Goal: Information Seeking & Learning: Learn about a topic

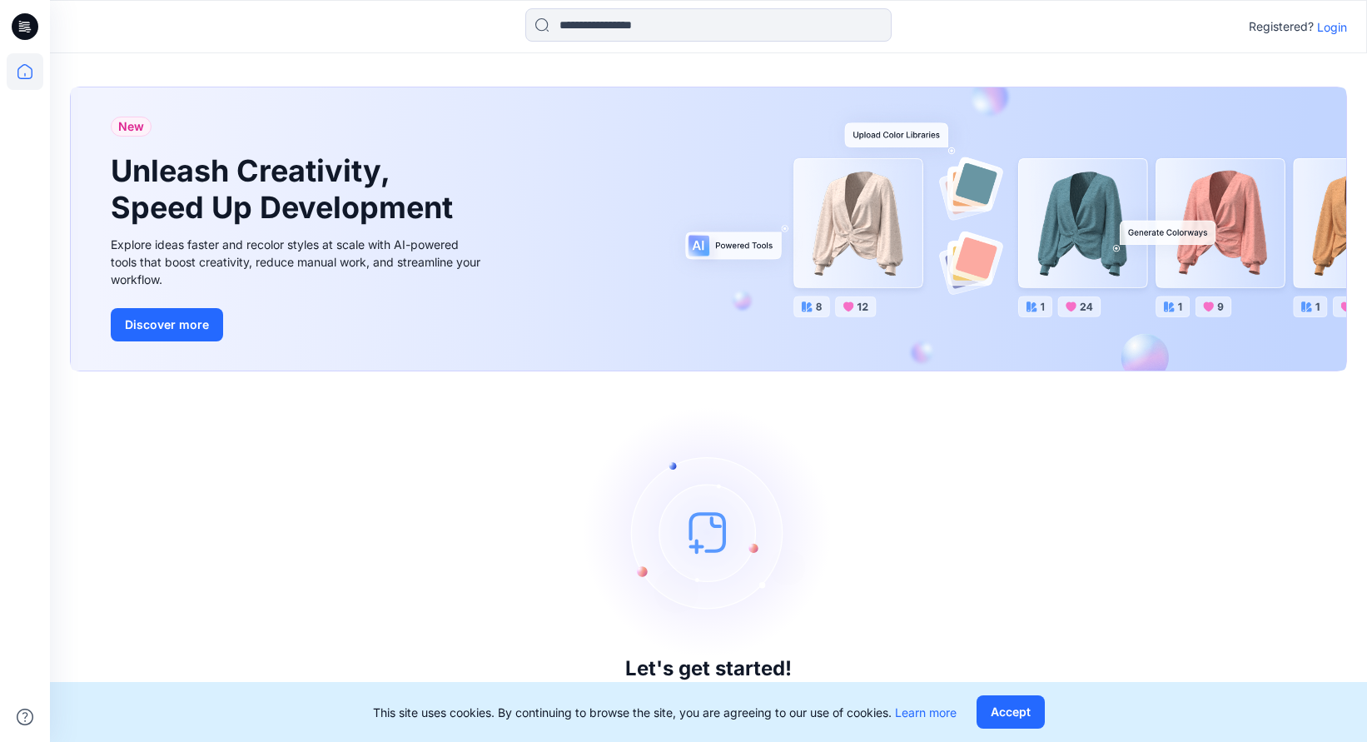
click at [1330, 30] on p "Login" at bounding box center [1332, 26] width 30 height 17
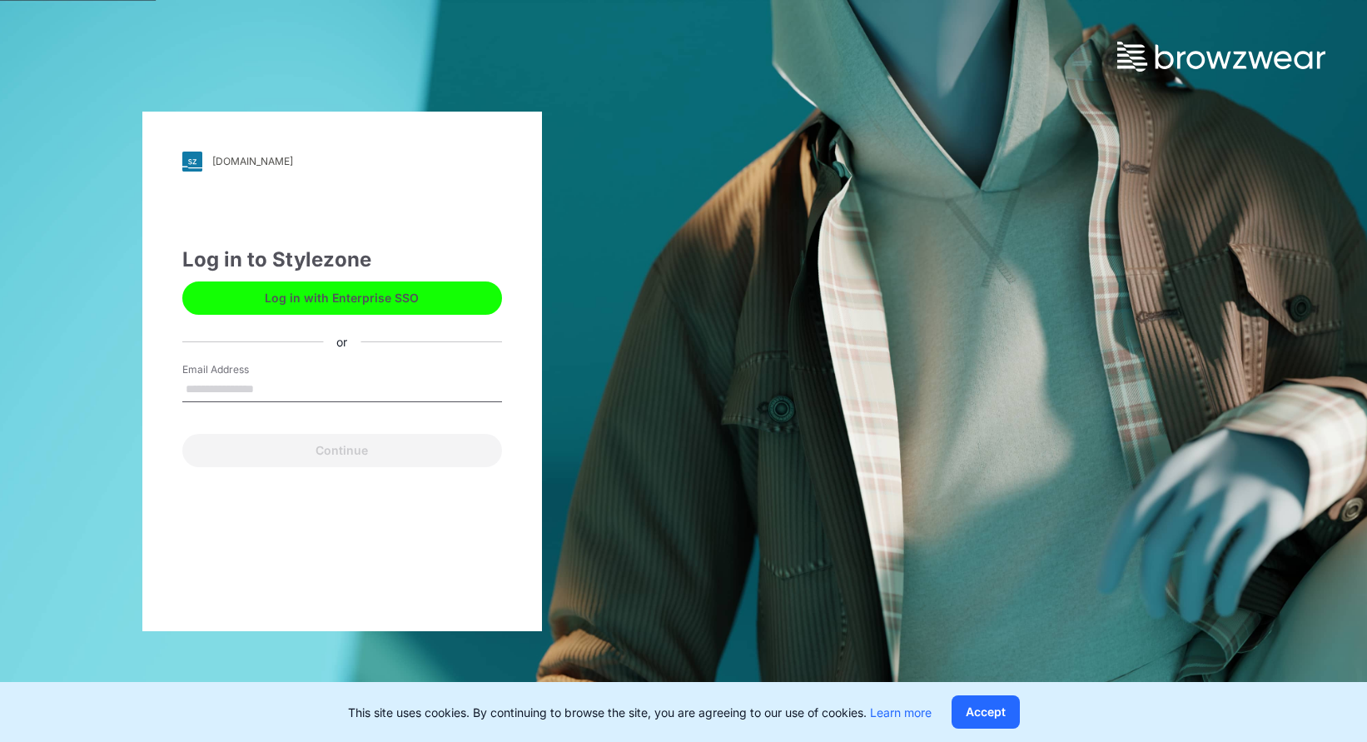
click at [275, 386] on input "Email Address" at bounding box center [342, 389] width 320 height 25
type input "**********"
click at [182, 434] on button "Continue" at bounding box center [342, 450] width 320 height 33
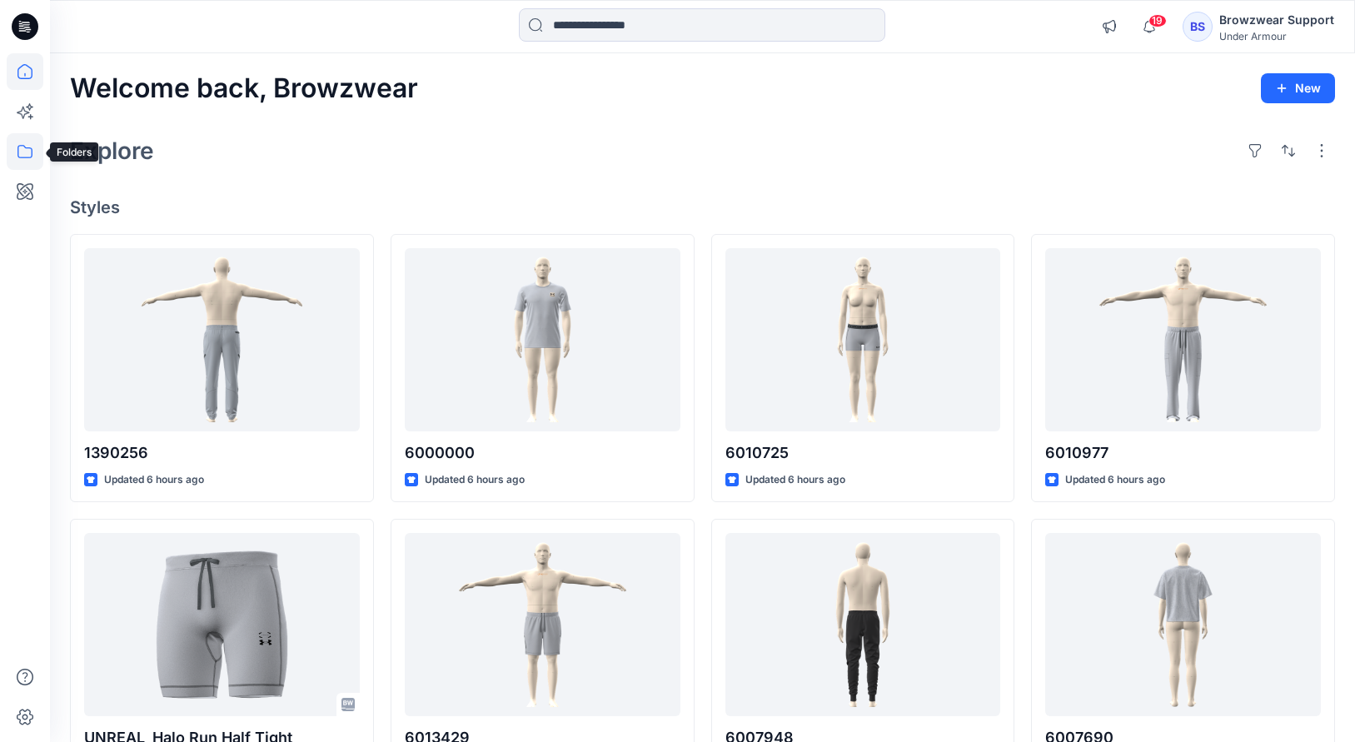
click at [35, 142] on icon at bounding box center [25, 151] width 37 height 37
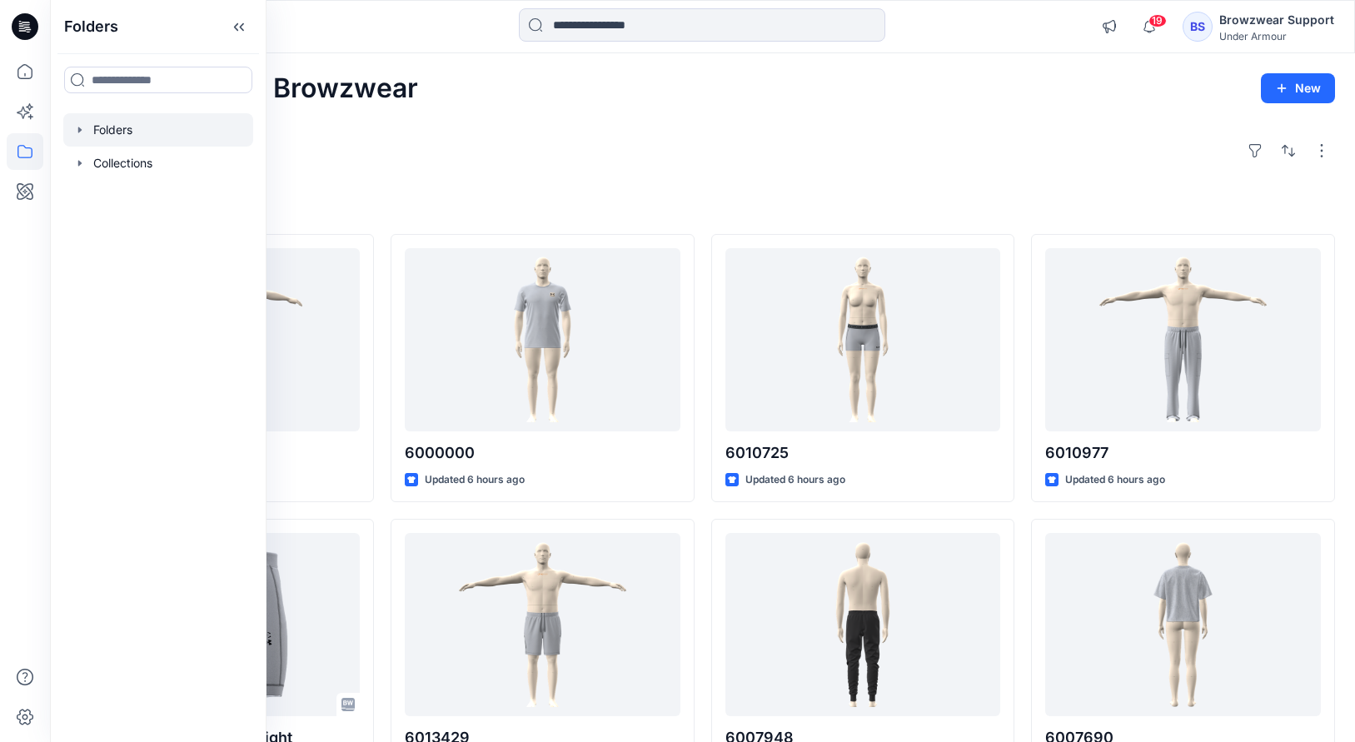
click at [77, 131] on icon "button" at bounding box center [79, 129] width 13 height 13
click at [101, 159] on icon at bounding box center [96, 163] width 13 height 13
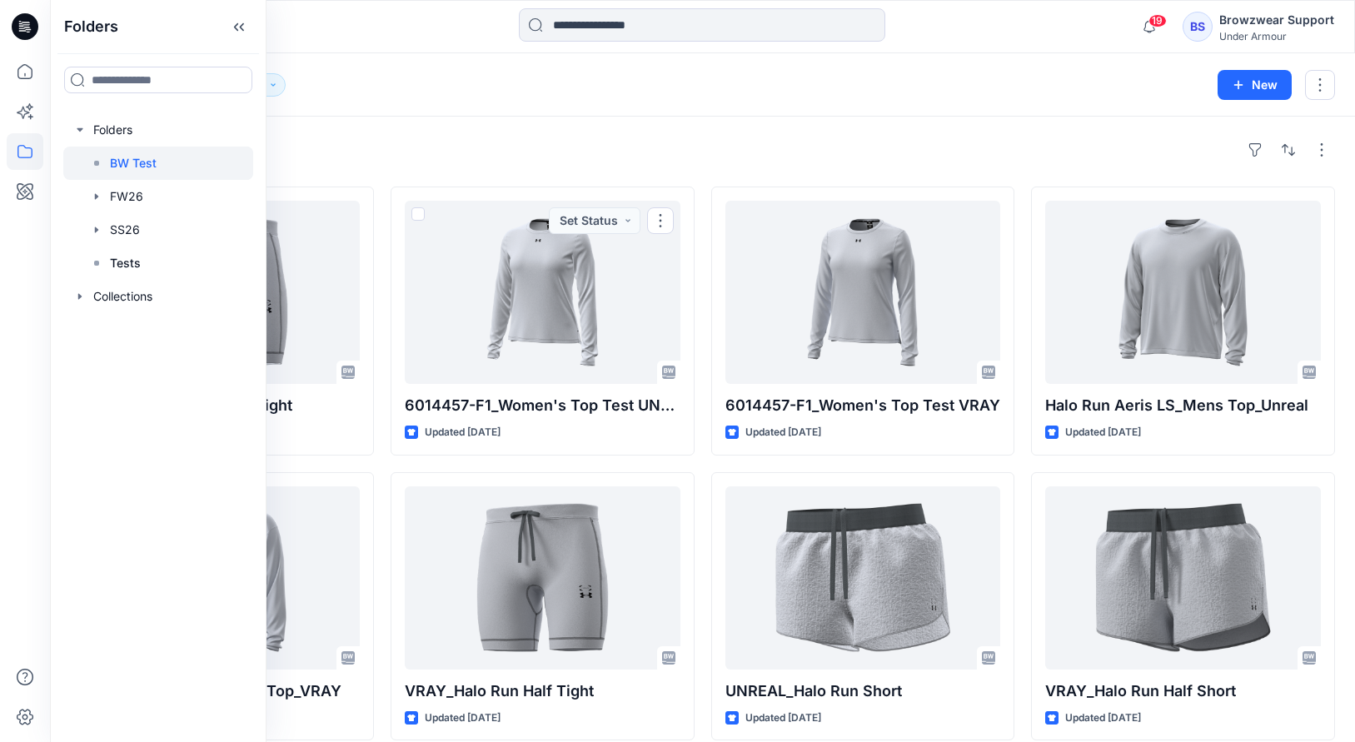
click at [529, 156] on div "Styles" at bounding box center [702, 150] width 1265 height 27
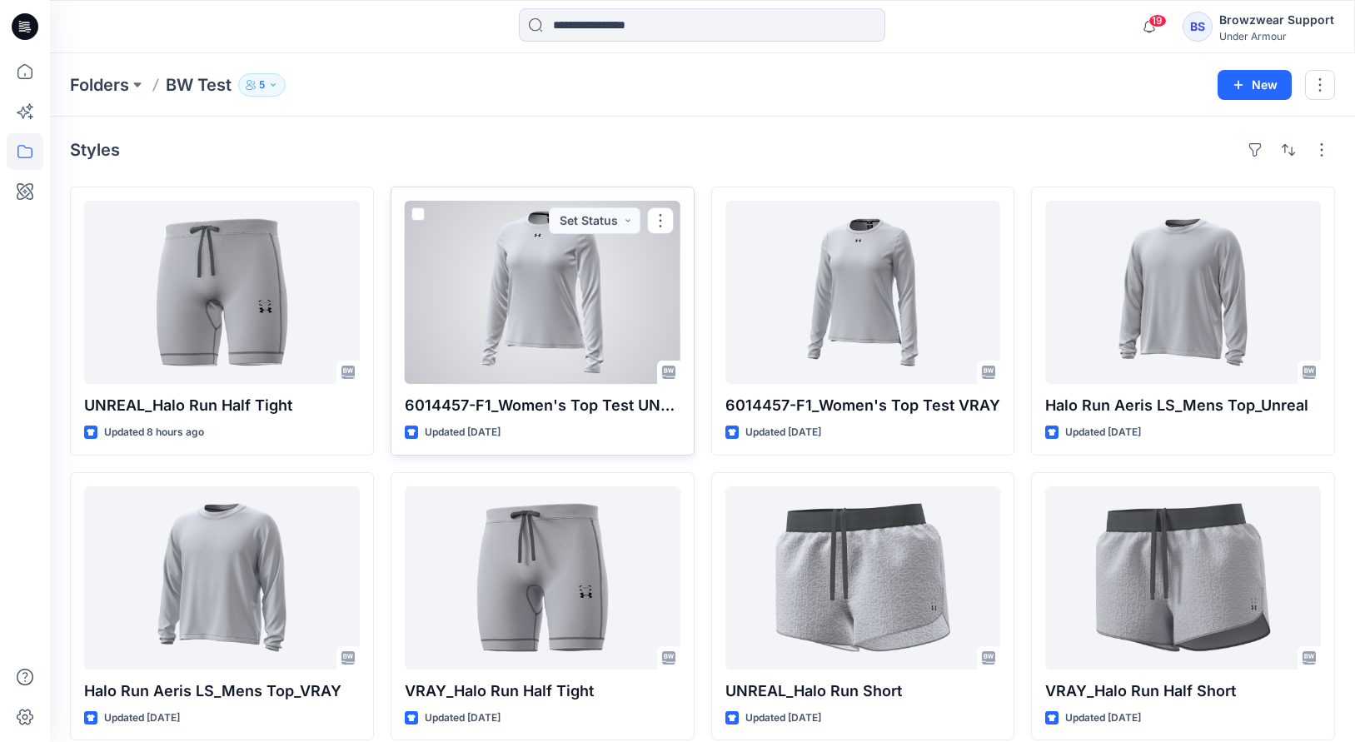
click at [461, 325] on div at bounding box center [543, 292] width 276 height 183
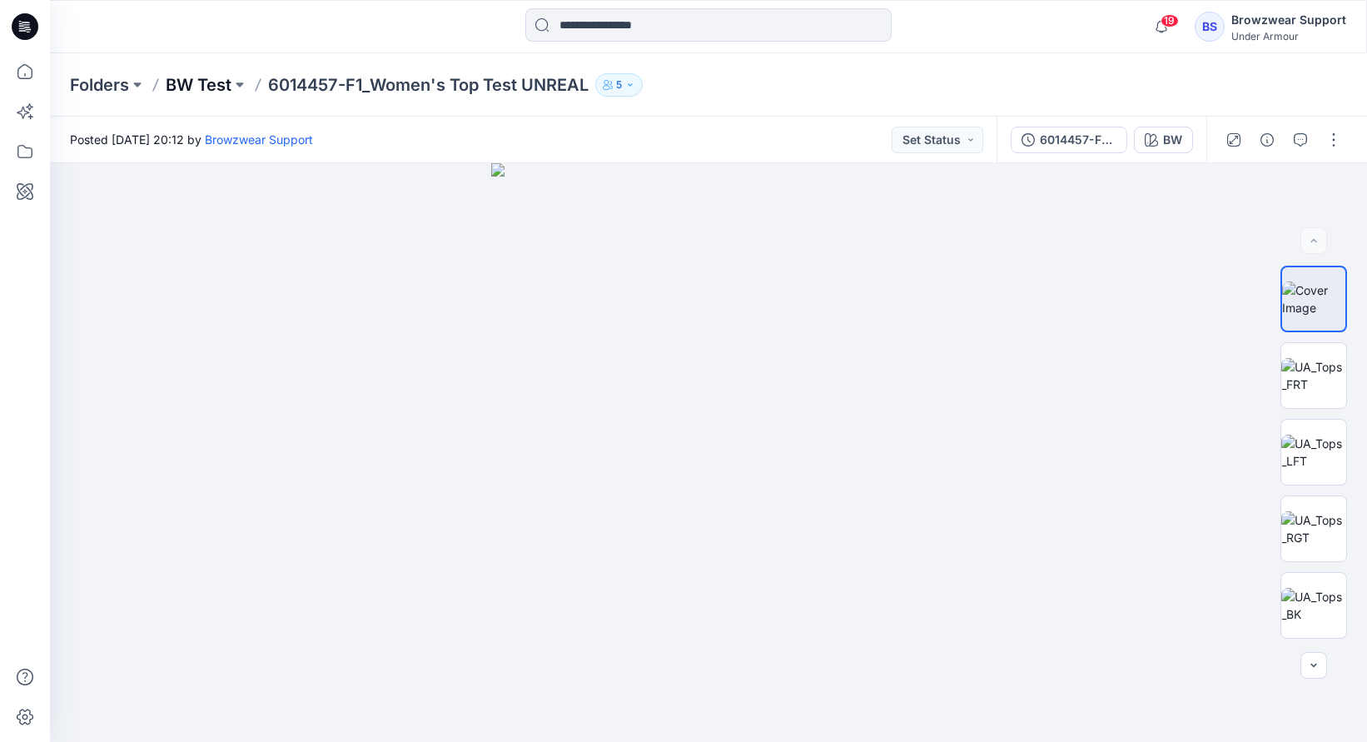
click at [231, 75] on p "BW Test" at bounding box center [199, 84] width 66 height 23
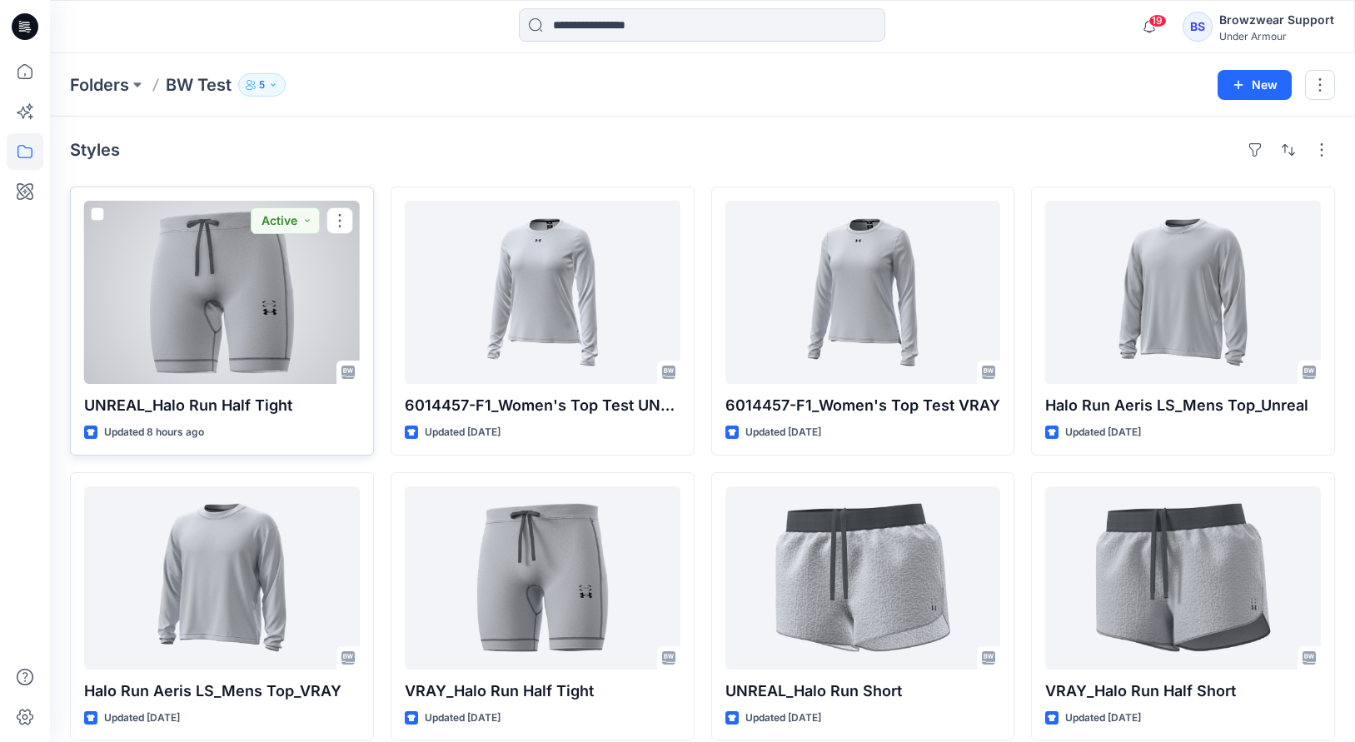
click at [291, 299] on div at bounding box center [222, 292] width 276 height 183
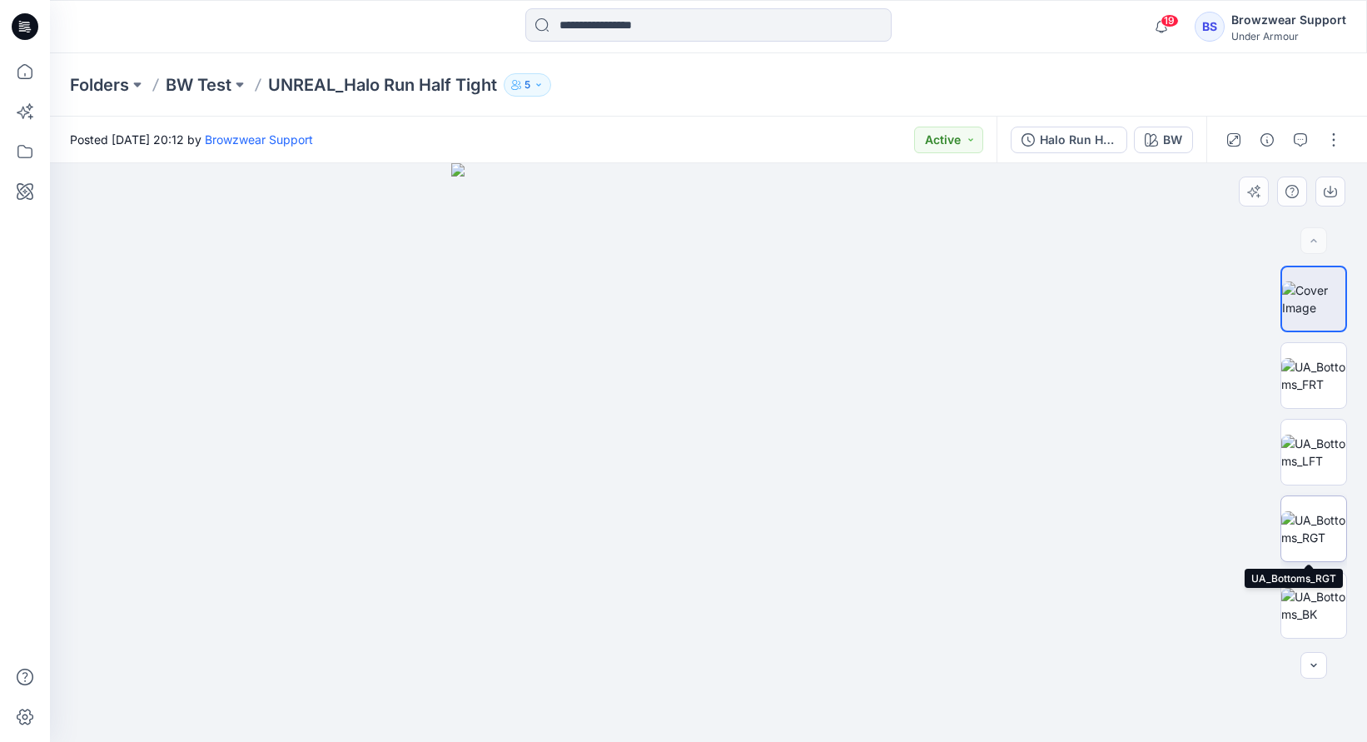
click at [1307, 512] on img at bounding box center [1313, 528] width 65 height 35
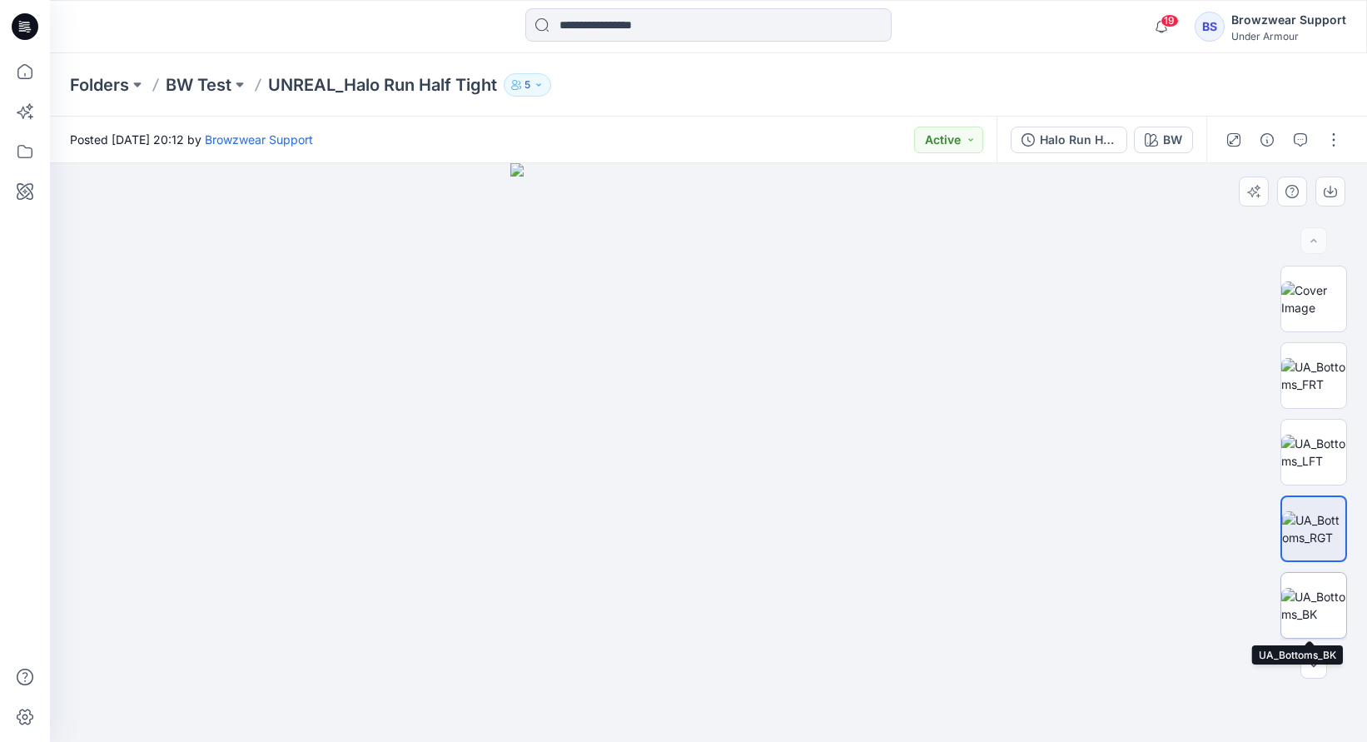
click at [1295, 610] on img at bounding box center [1313, 605] width 65 height 35
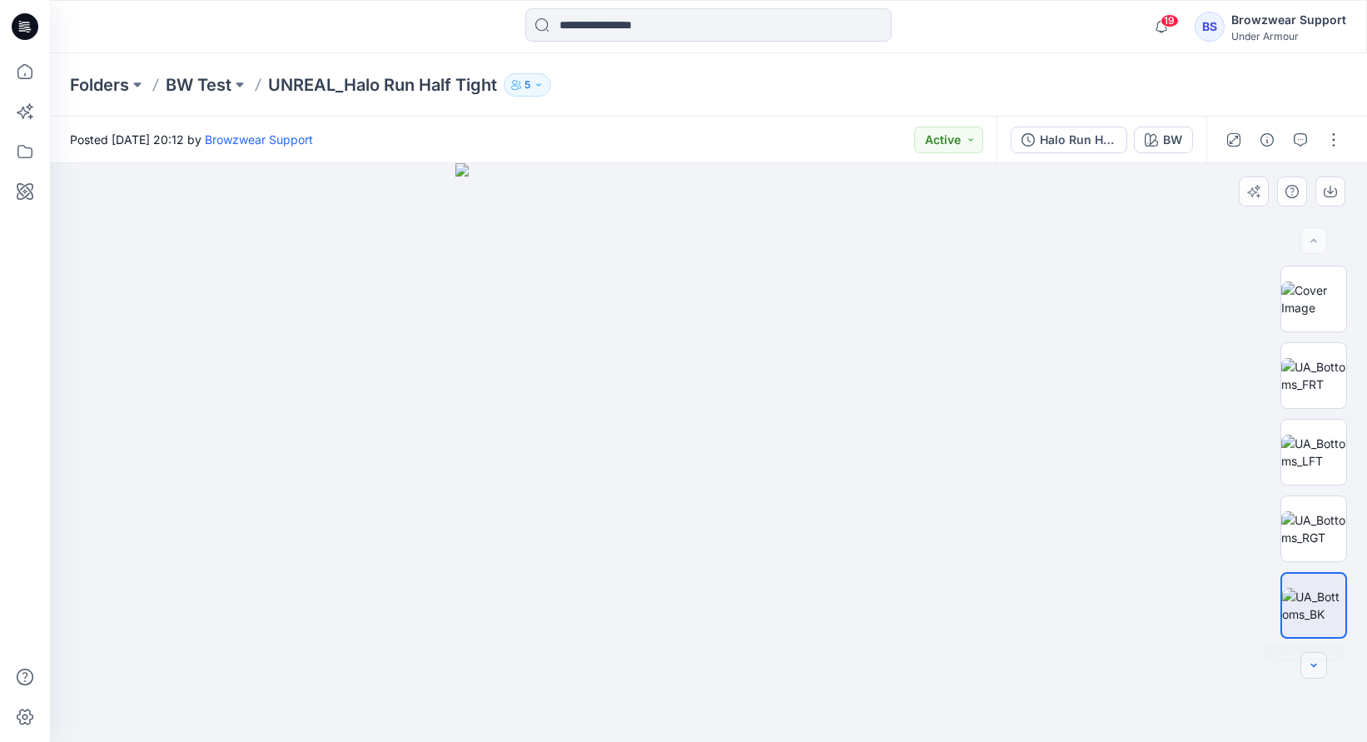
click at [1310, 656] on button "button" at bounding box center [1314, 665] width 27 height 27
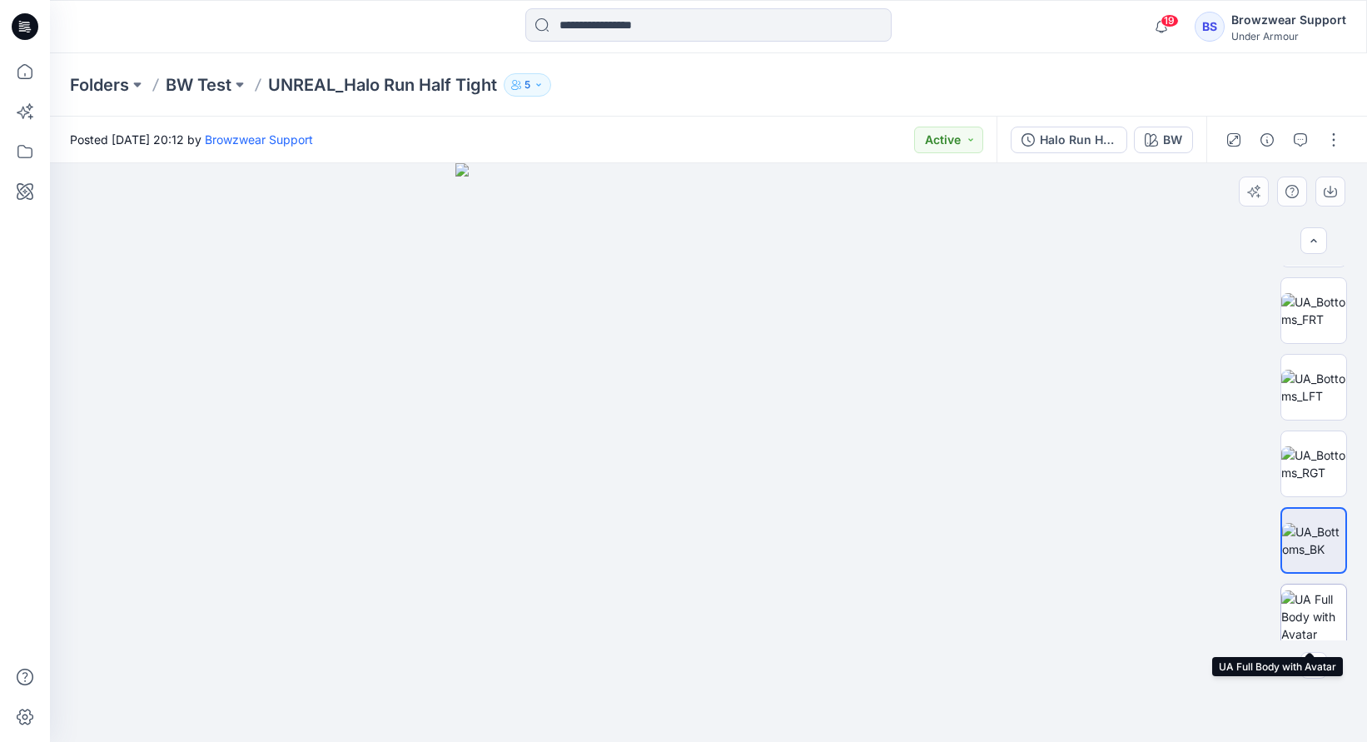
click at [1309, 608] on img at bounding box center [1313, 616] width 65 height 52
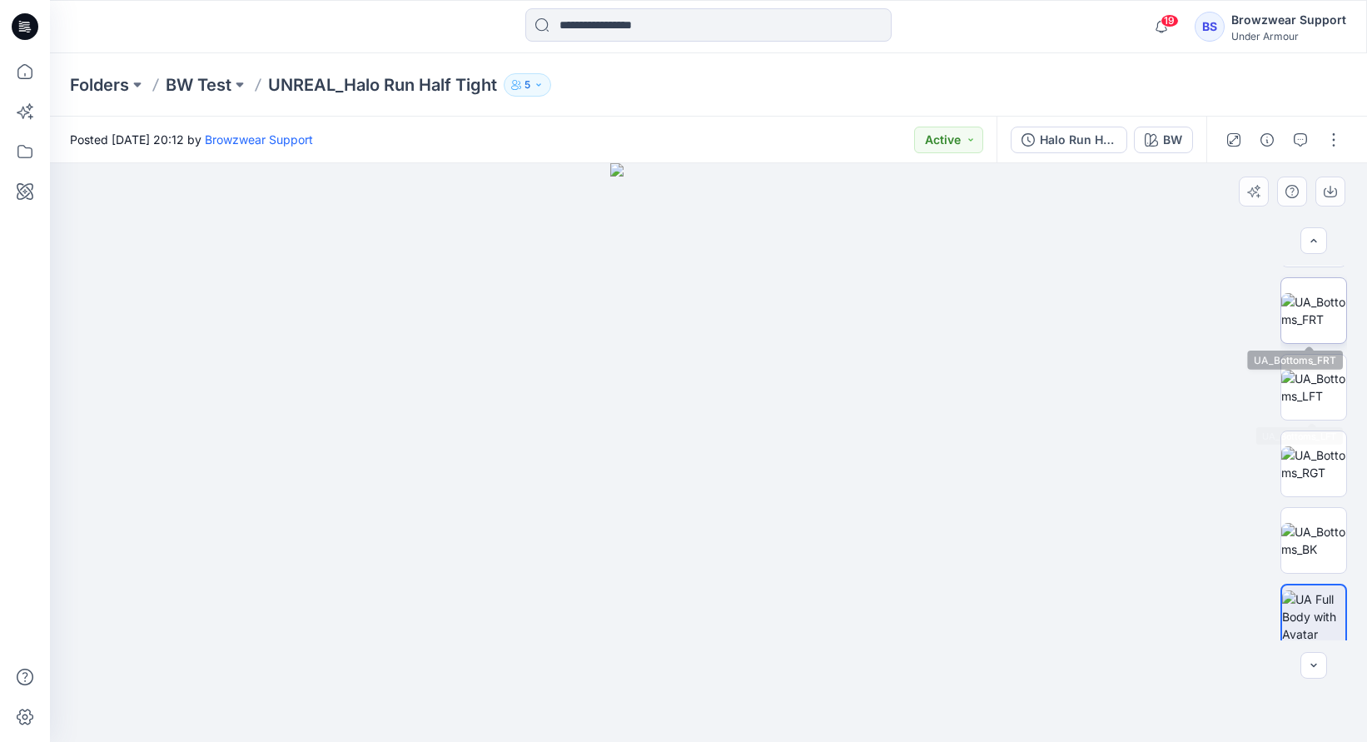
click at [1311, 306] on img at bounding box center [1313, 310] width 65 height 35
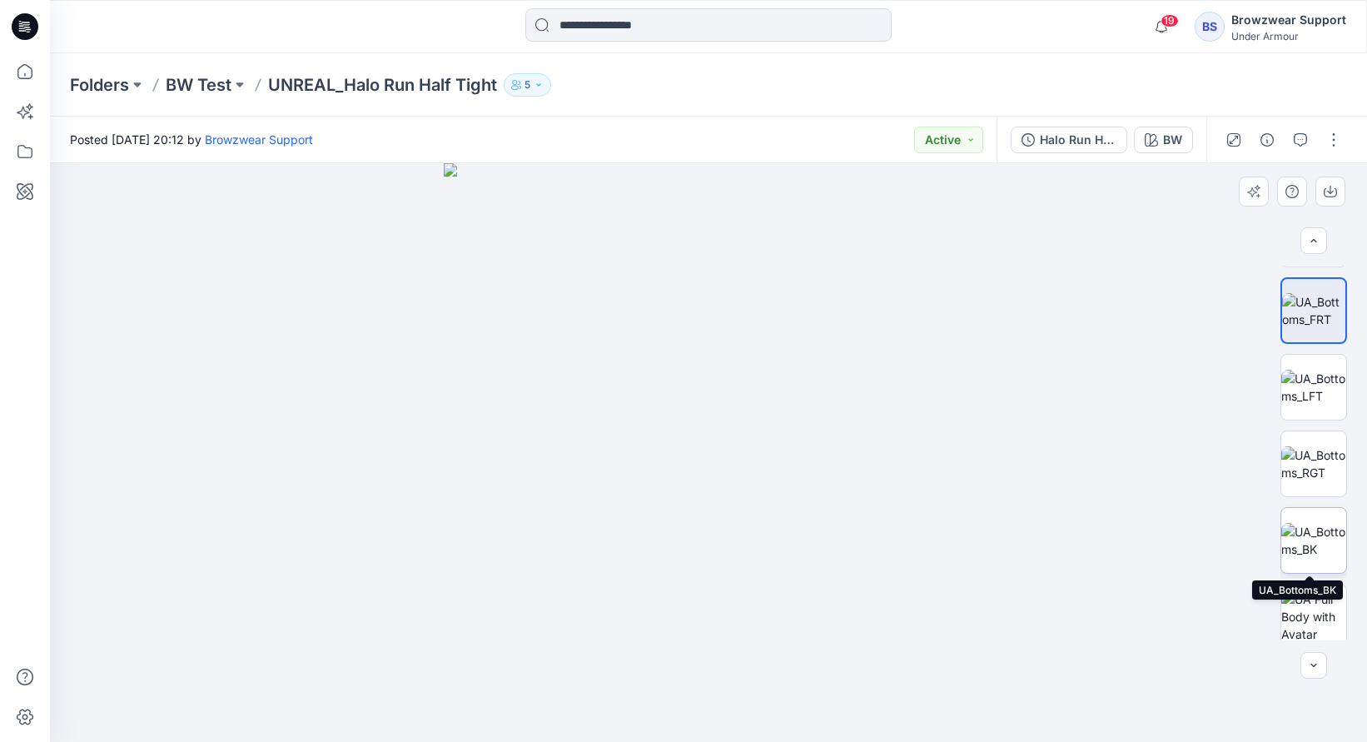
click at [1311, 539] on img at bounding box center [1313, 540] width 65 height 35
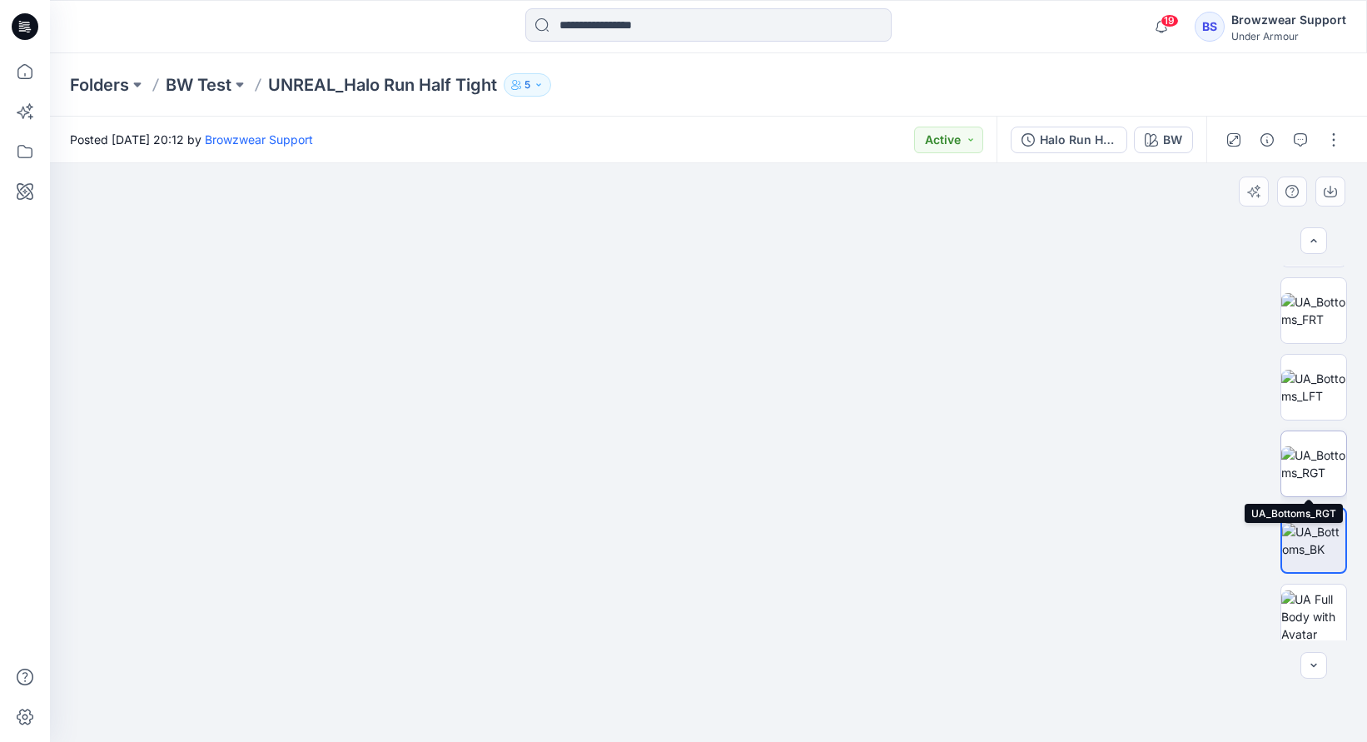
click at [1333, 468] on img at bounding box center [1313, 463] width 65 height 35
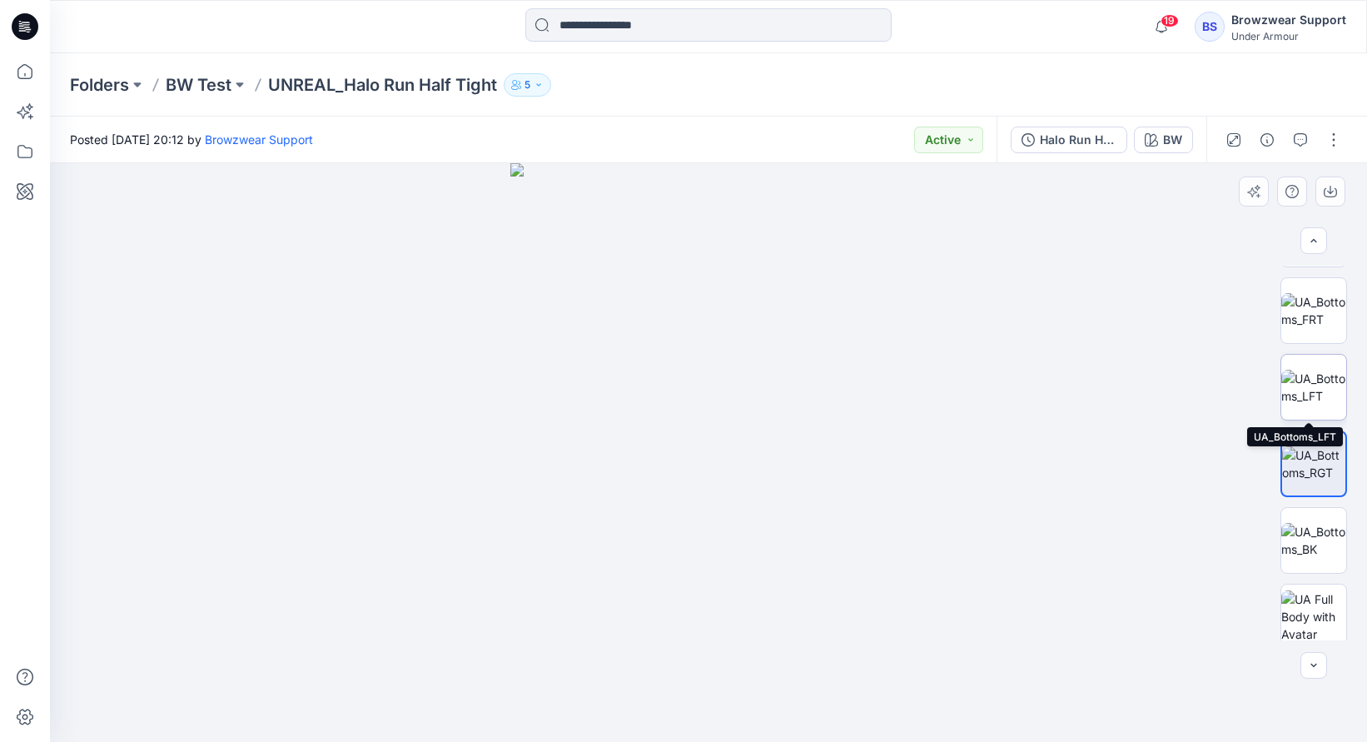
click at [1314, 375] on img at bounding box center [1313, 387] width 65 height 35
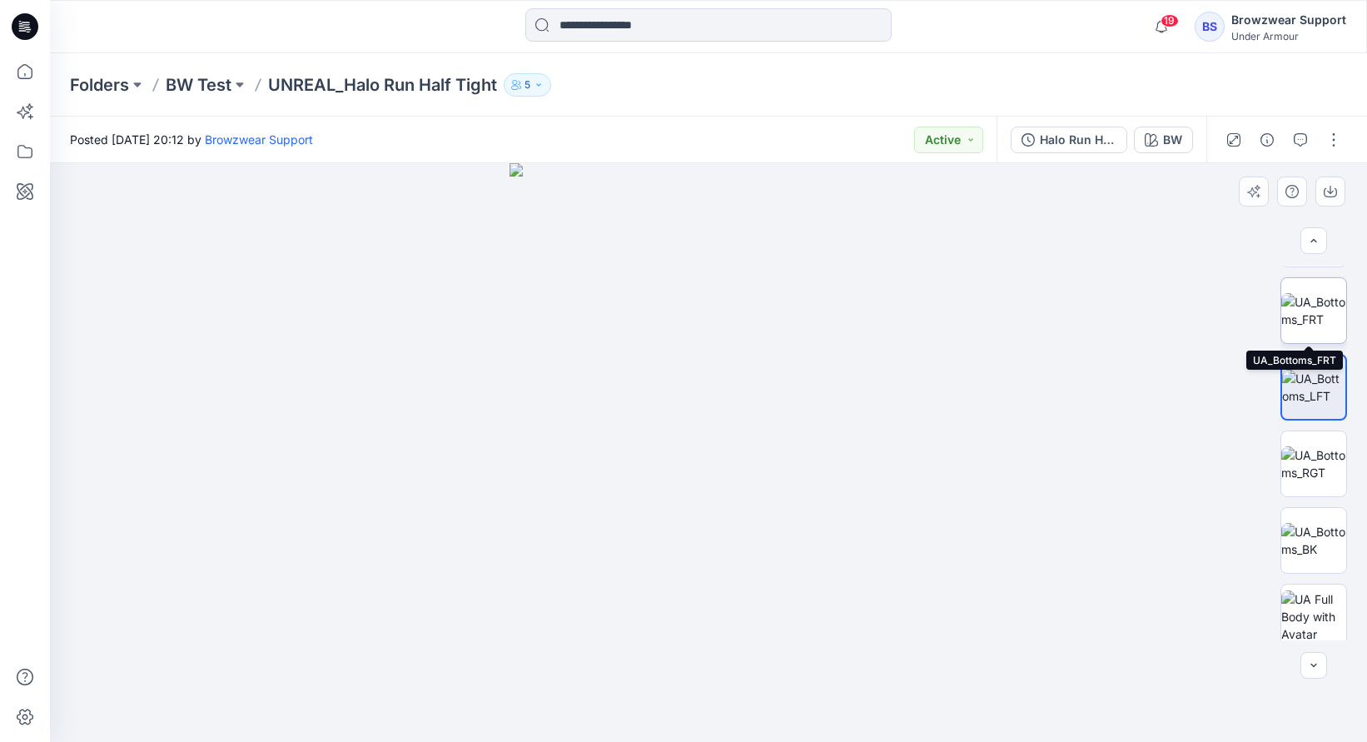
click at [1303, 295] on img at bounding box center [1313, 310] width 65 height 35
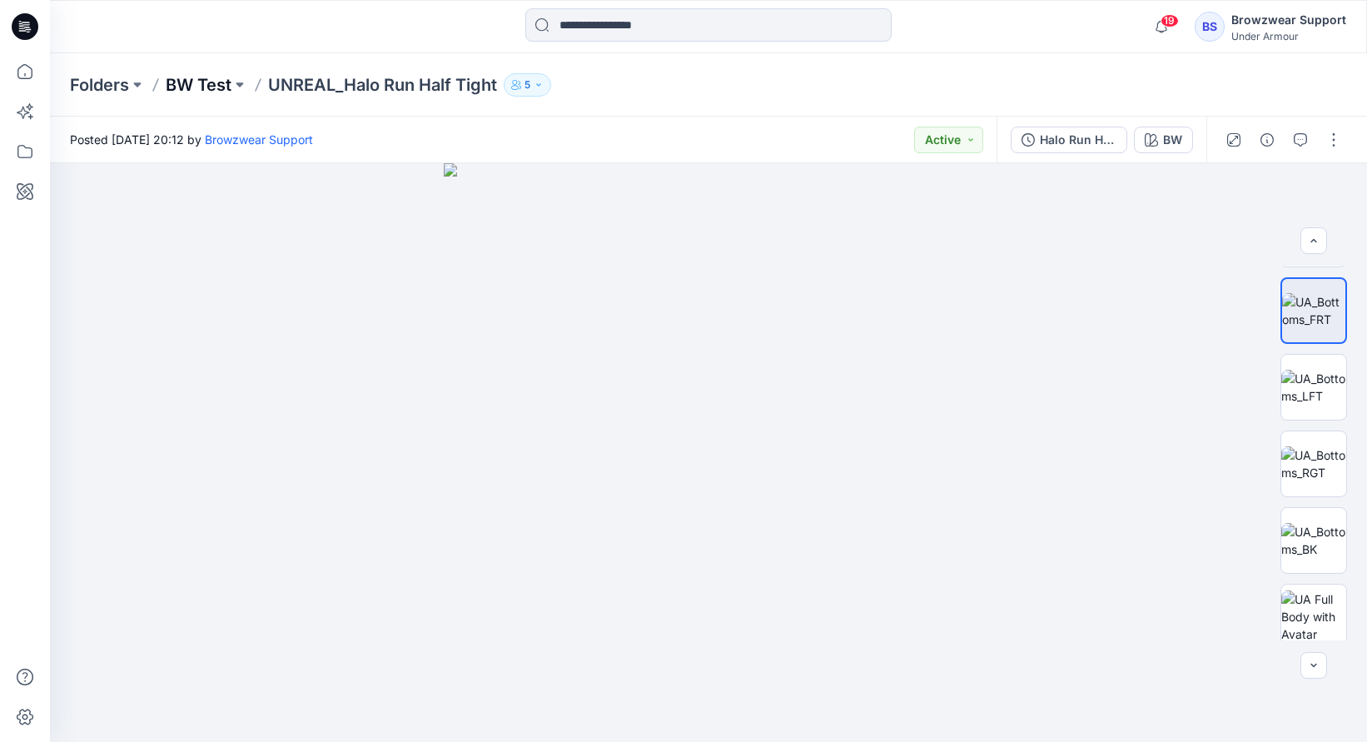
click at [208, 93] on p "BW Test" at bounding box center [199, 84] width 66 height 23
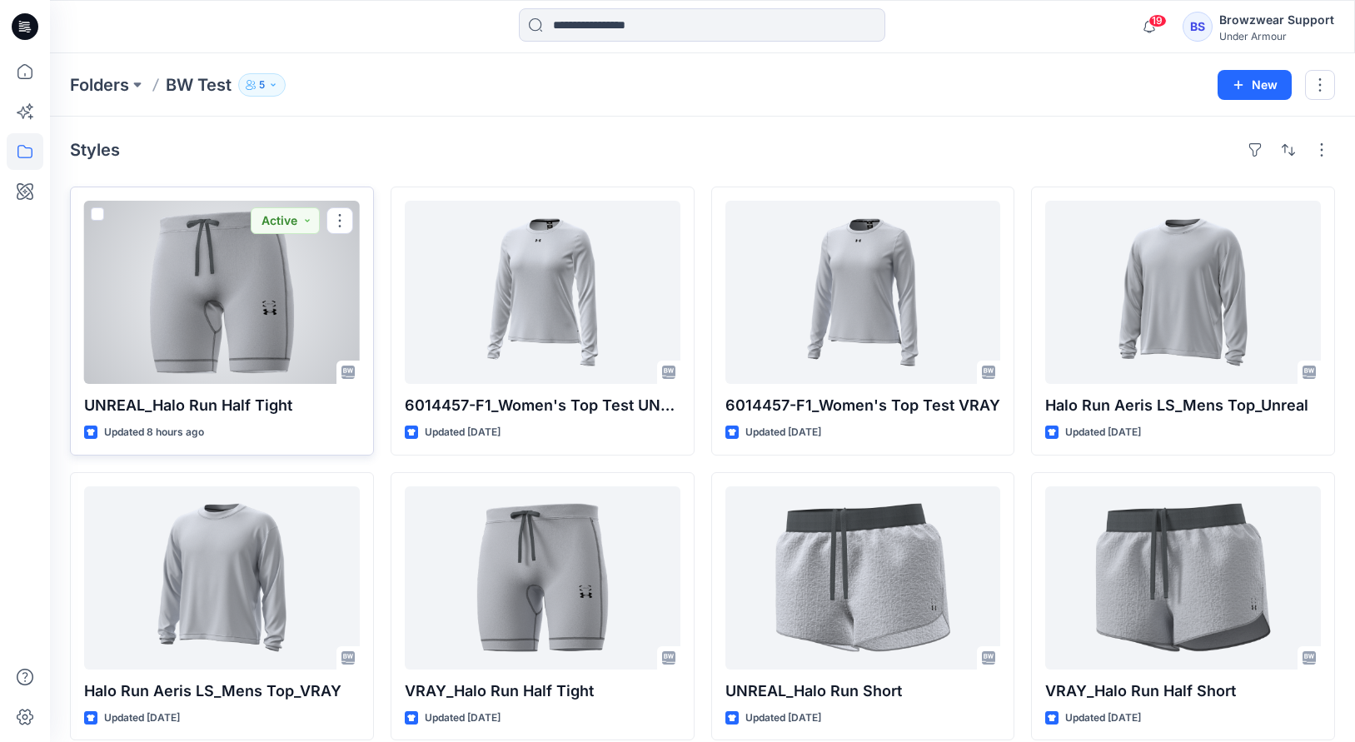
click at [243, 376] on div at bounding box center [222, 292] width 276 height 183
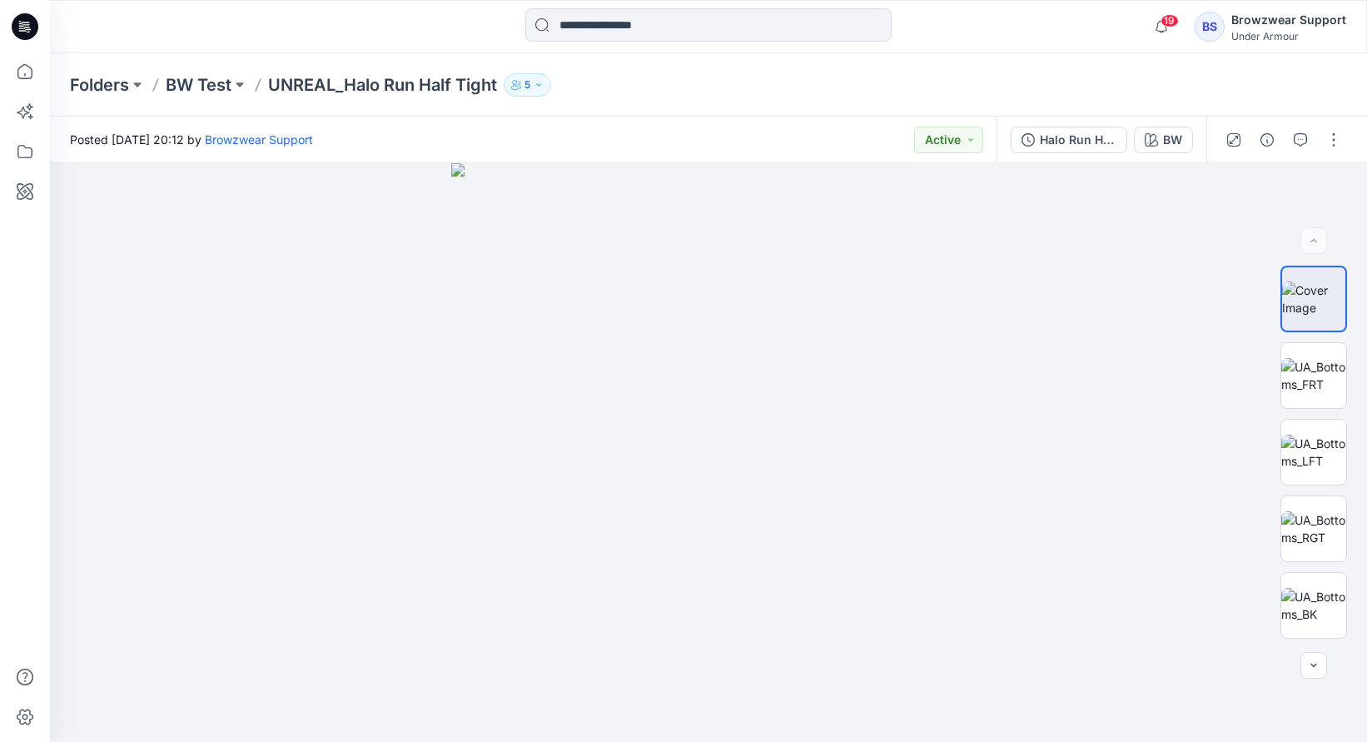
click at [547, 87] on button "5" at bounding box center [527, 84] width 47 height 23
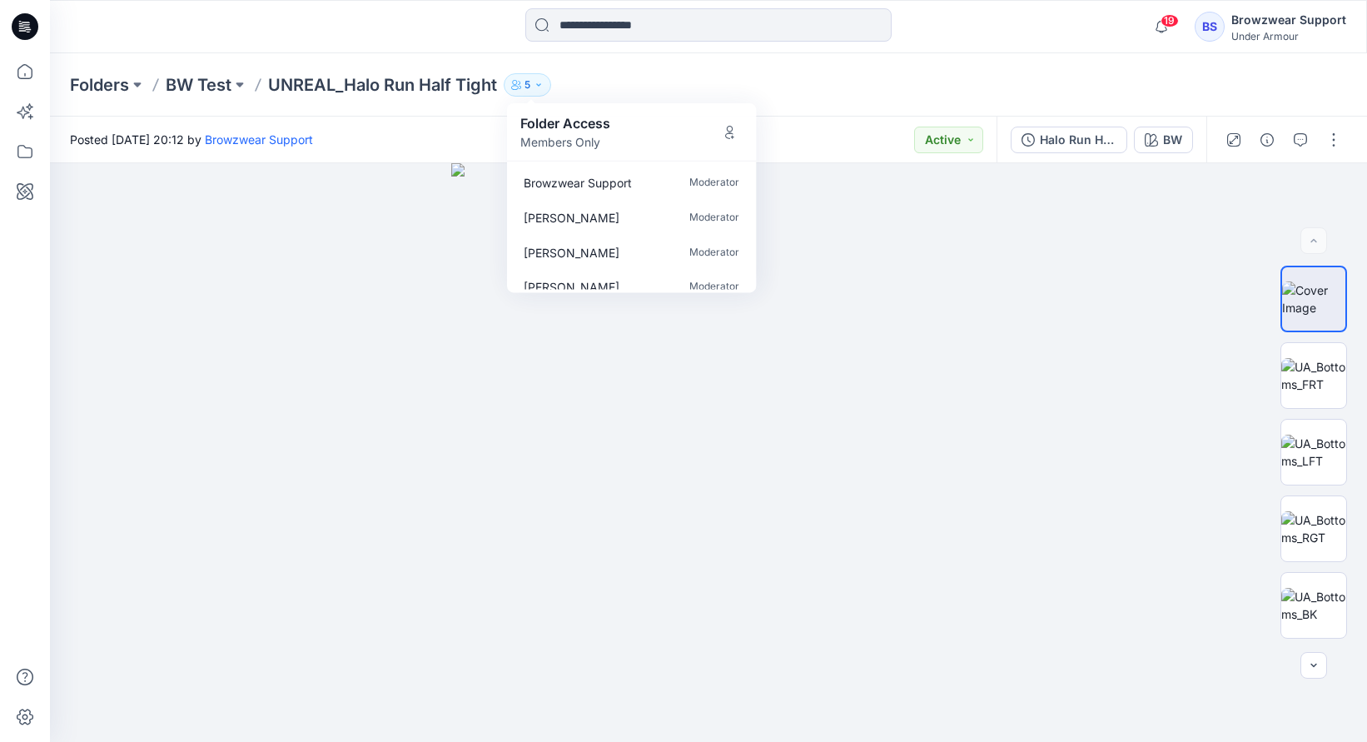
click at [793, 92] on div "Folders BW Test UNREAL_Halo Run Half Tight 5 Folder Access Members Only Browzwe…" at bounding box center [643, 84] width 1147 height 23
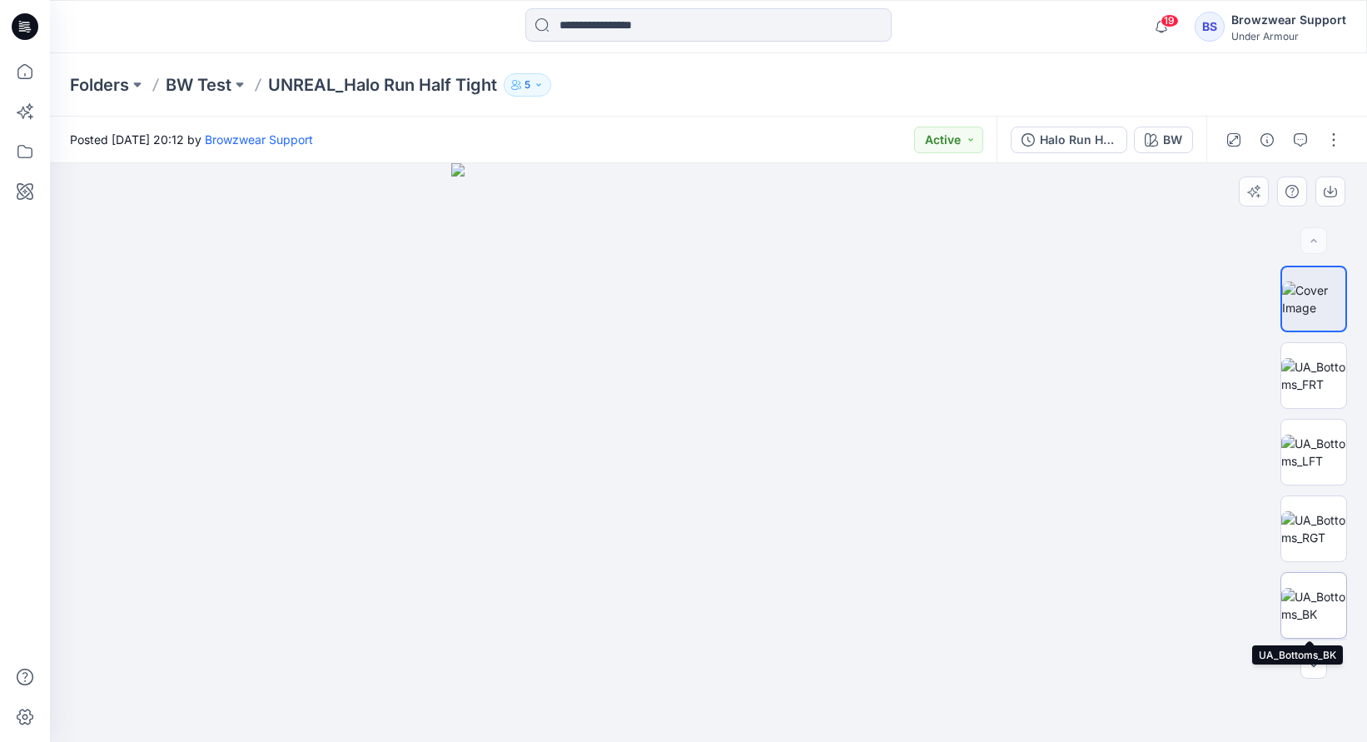
click at [1315, 598] on img at bounding box center [1313, 605] width 65 height 35
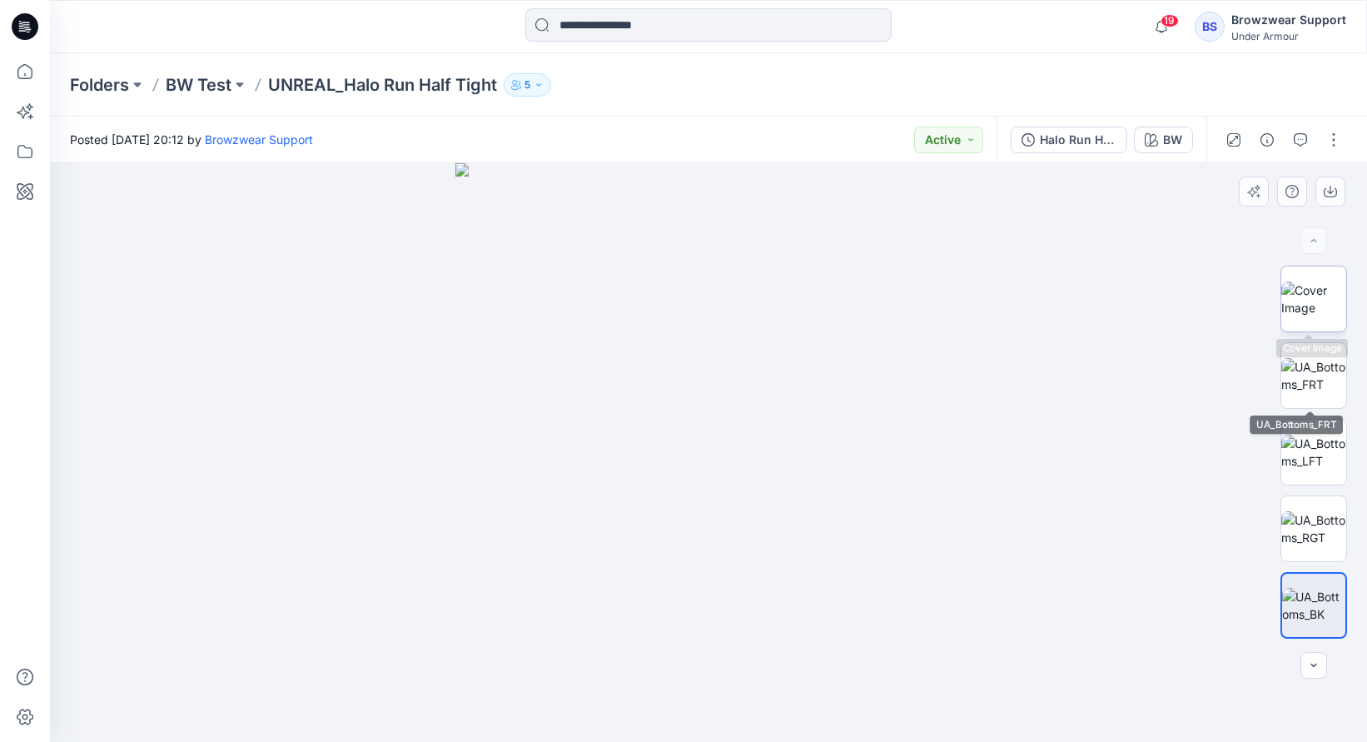
click at [1304, 303] on img at bounding box center [1313, 298] width 65 height 35
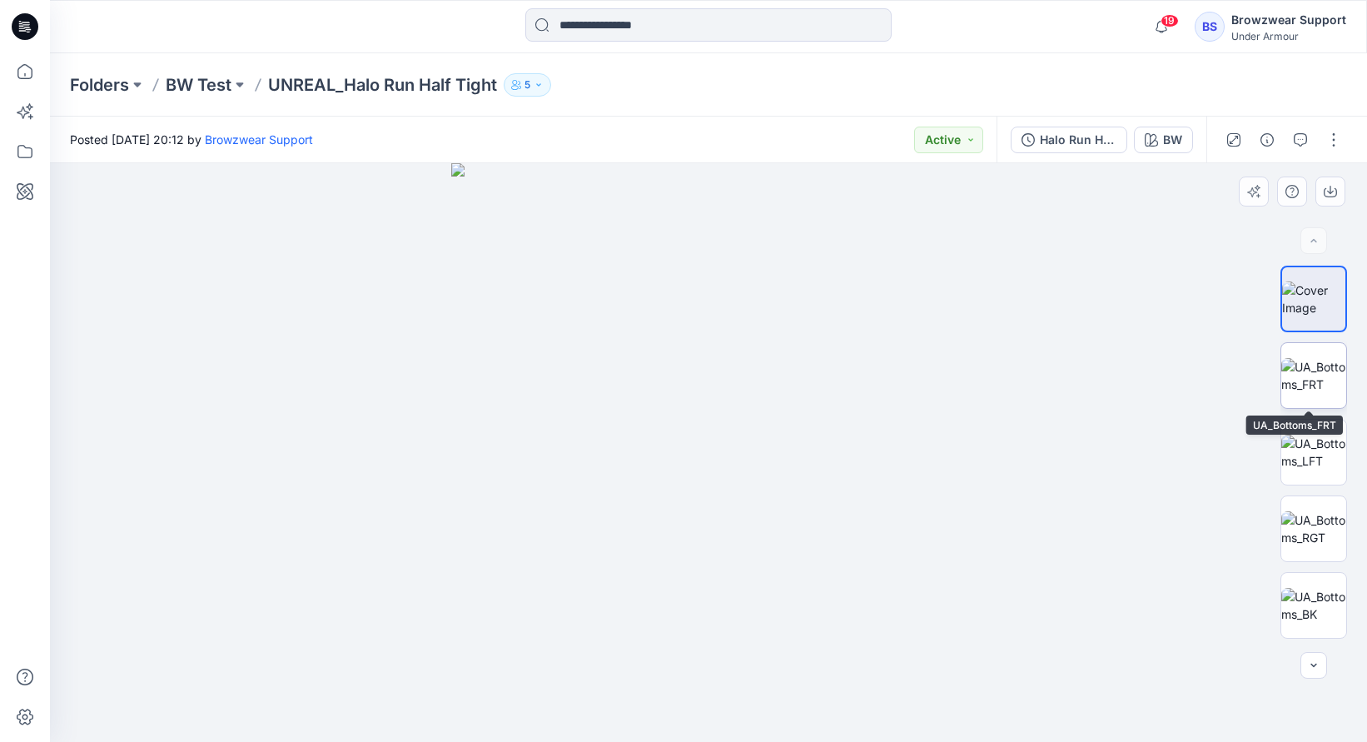
click at [1304, 362] on img at bounding box center [1313, 375] width 65 height 35
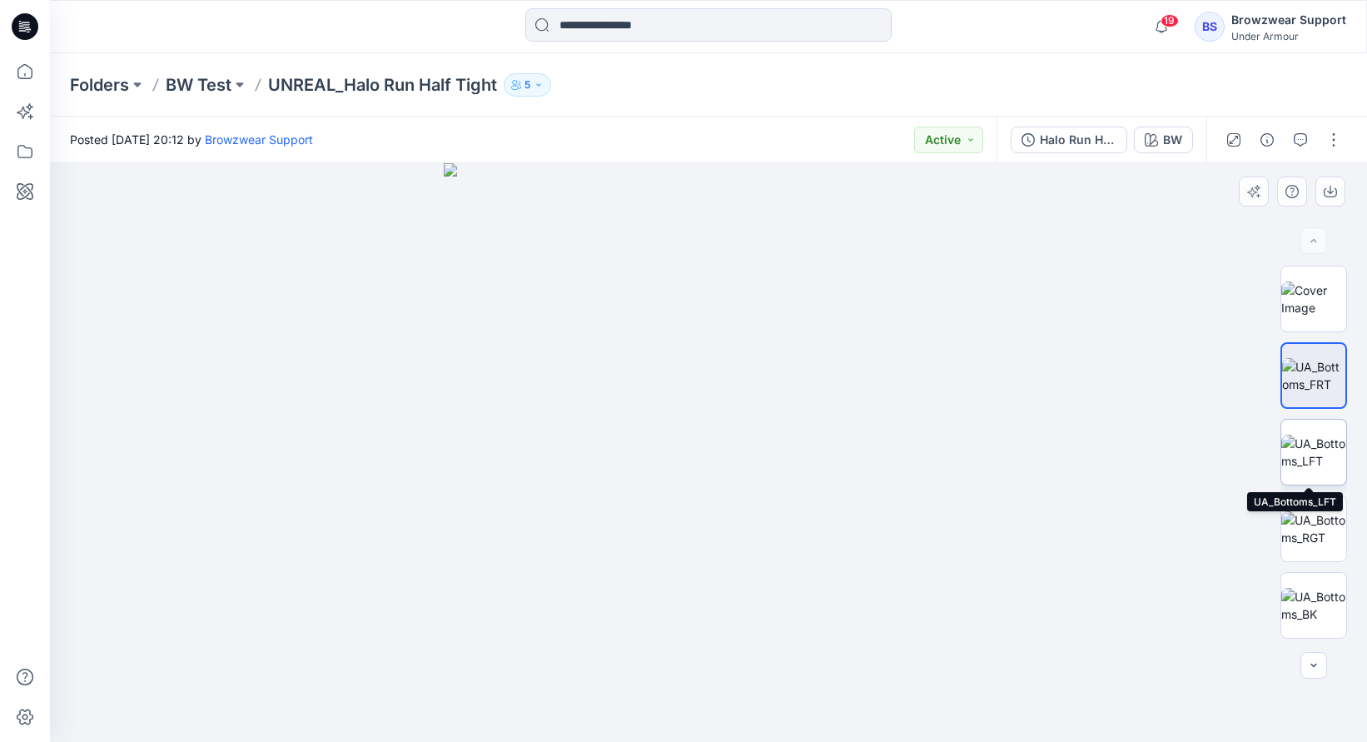
click at [1294, 456] on img at bounding box center [1313, 452] width 65 height 35
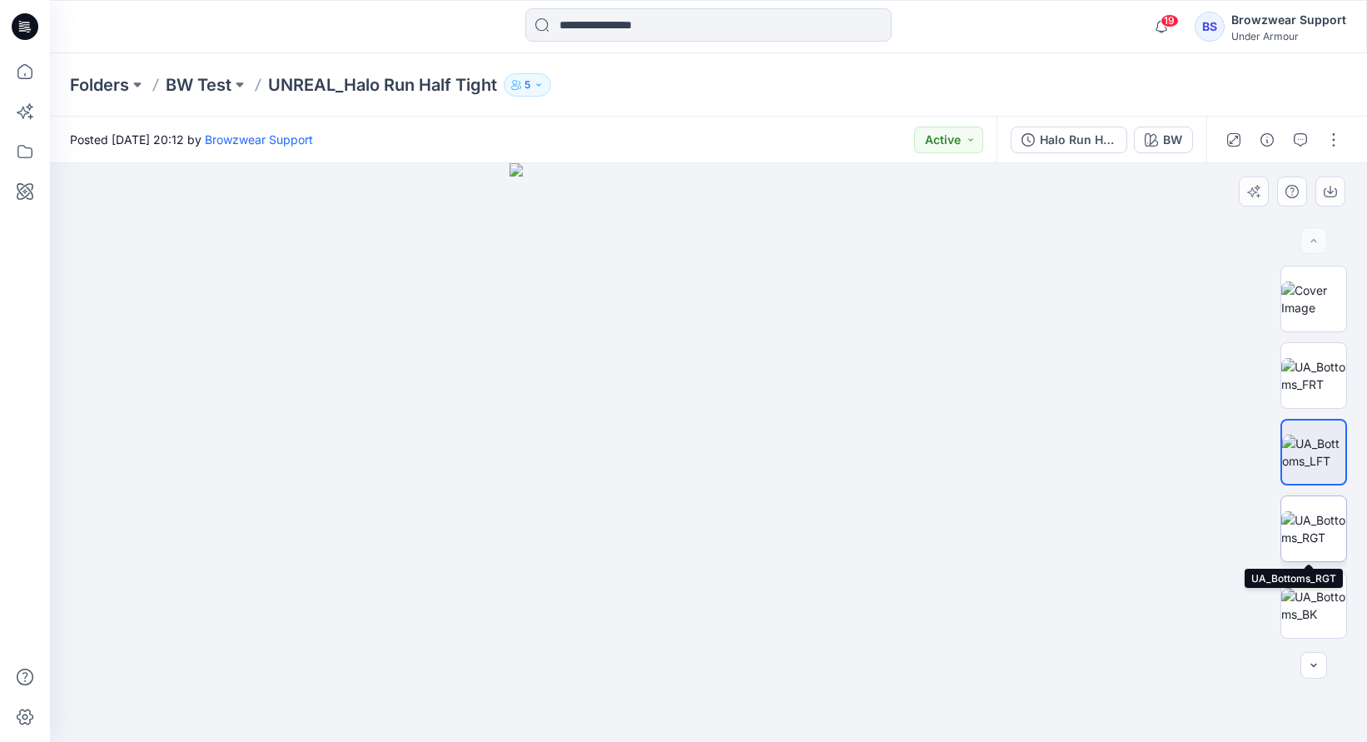
click at [1291, 511] on img at bounding box center [1313, 528] width 65 height 35
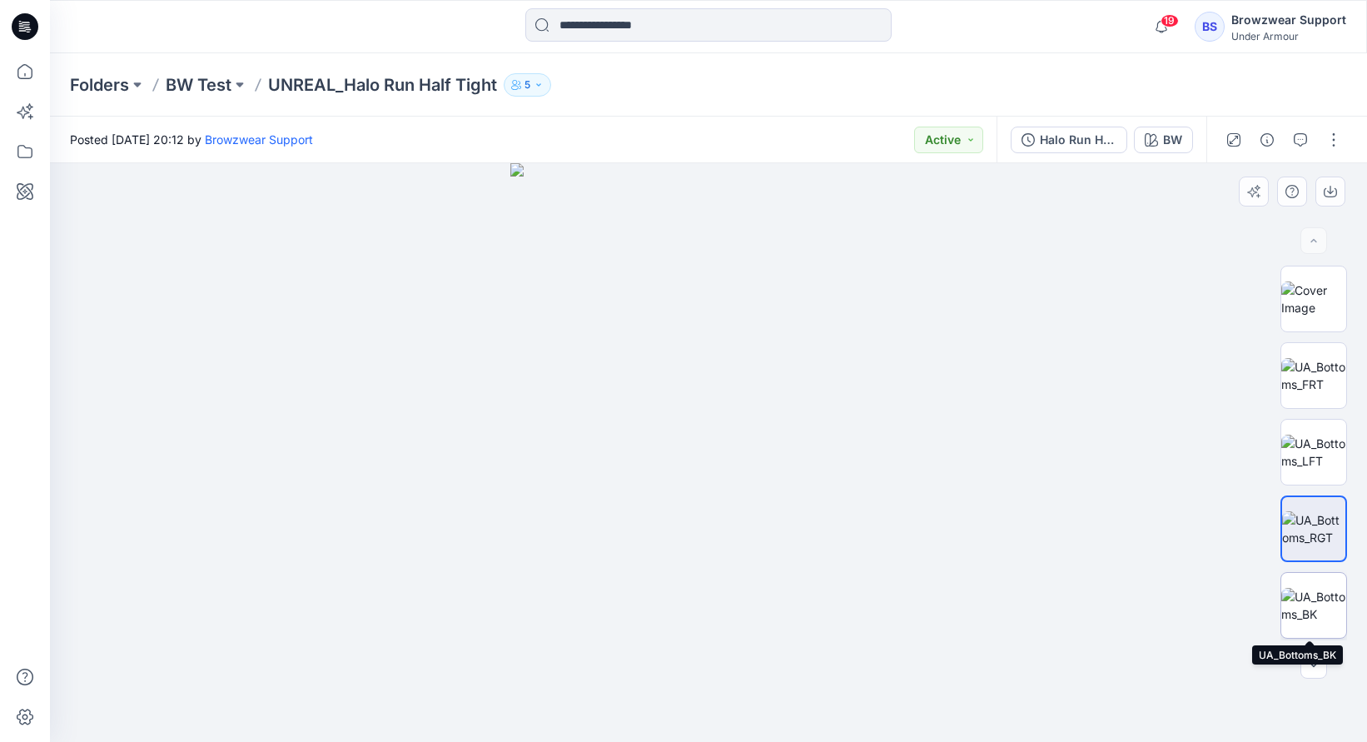
click at [1302, 614] on img at bounding box center [1313, 605] width 65 height 35
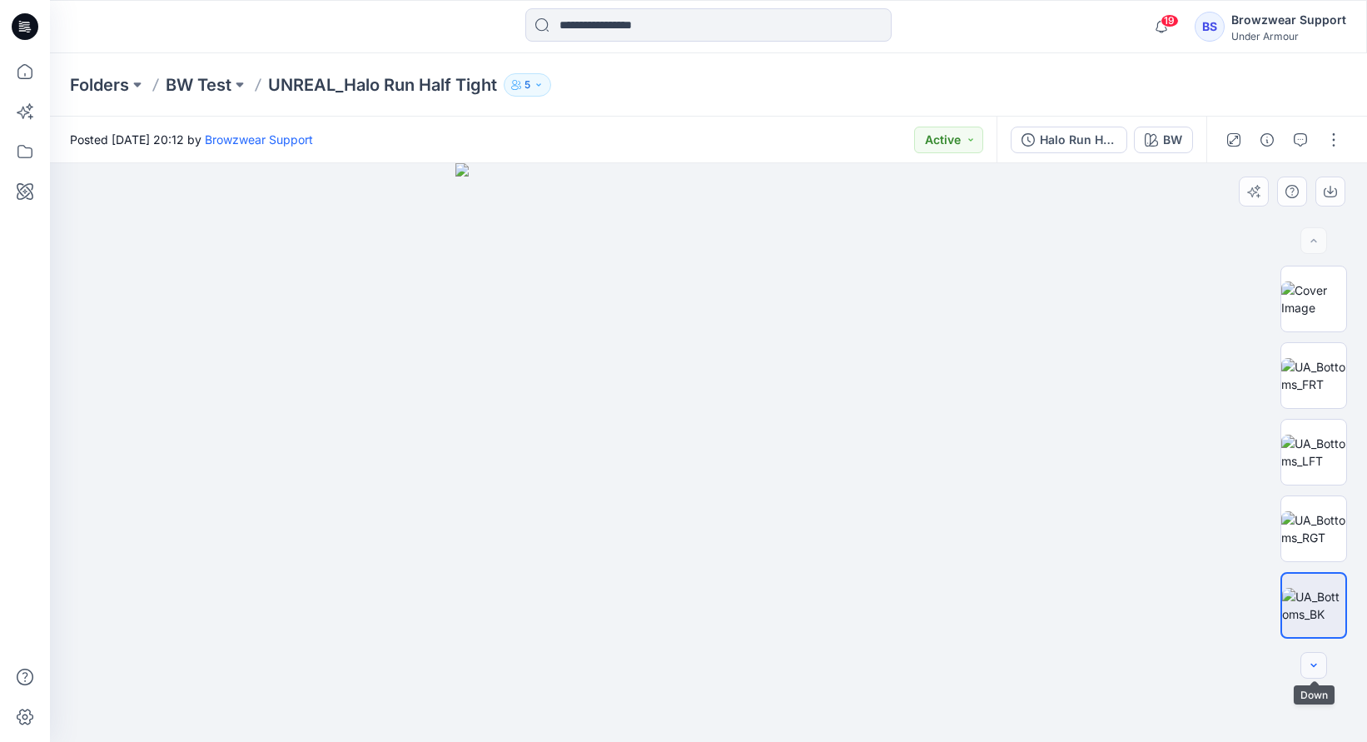
click at [1305, 661] on button "button" at bounding box center [1314, 665] width 27 height 27
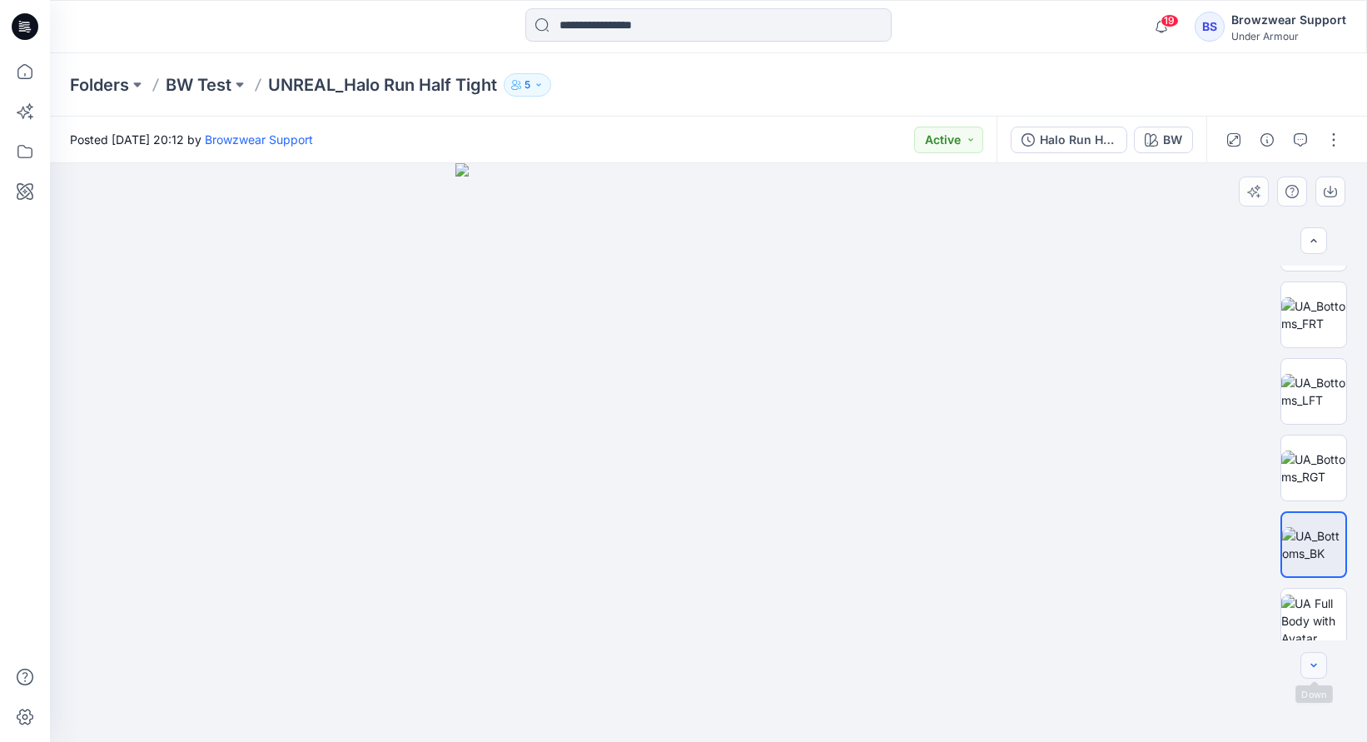
scroll to position [65, 0]
click at [1341, 201] on button "button" at bounding box center [1331, 192] width 30 height 30
